Goal: Information Seeking & Learning: Learn about a topic

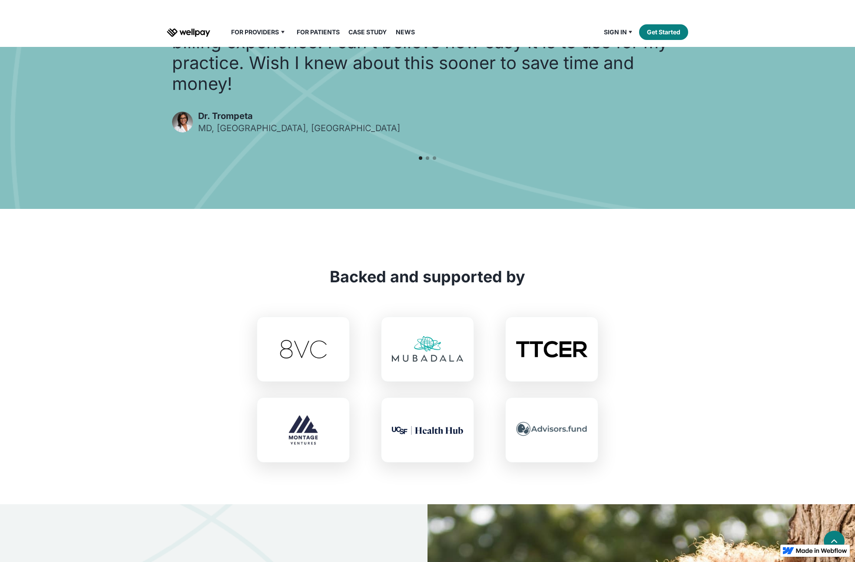
scroll to position [2260, 0]
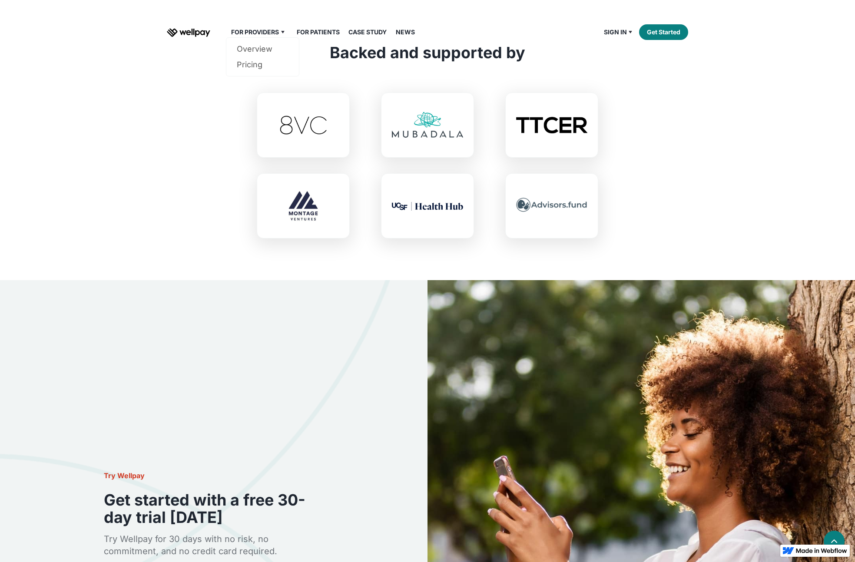
click at [246, 30] on div "For Providers" at bounding box center [255, 32] width 48 height 10
click at [256, 53] on link "Overview" at bounding box center [263, 49] width 52 height 16
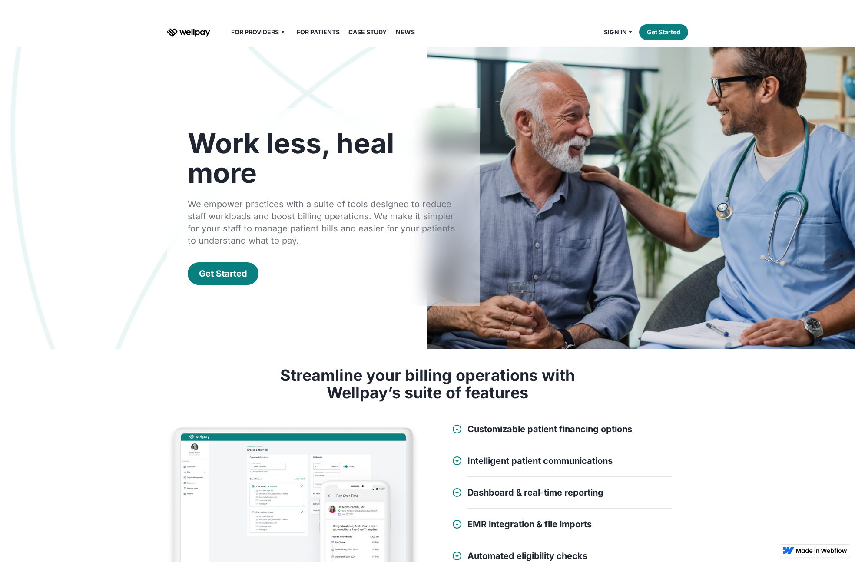
click at [311, 30] on link "For Patients" at bounding box center [318, 32] width 53 height 10
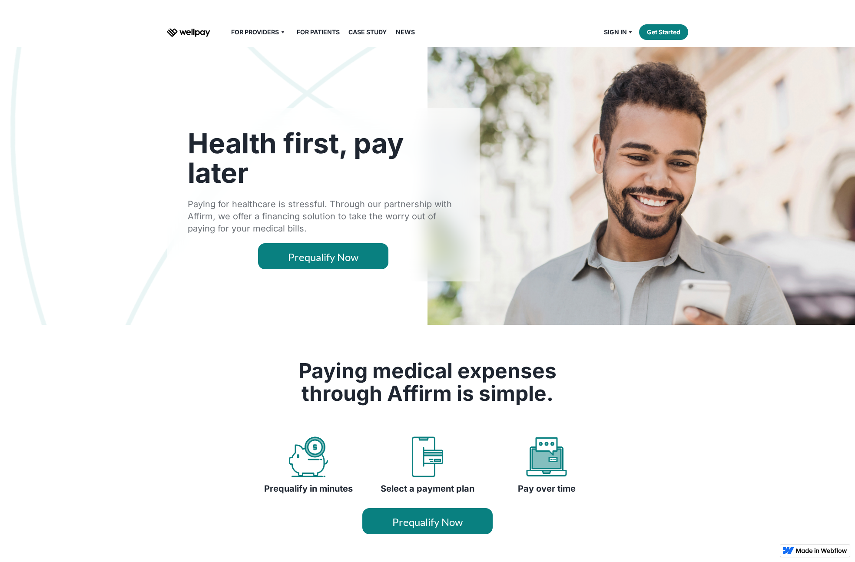
click at [373, 30] on link "Case Study" at bounding box center [367, 32] width 49 height 10
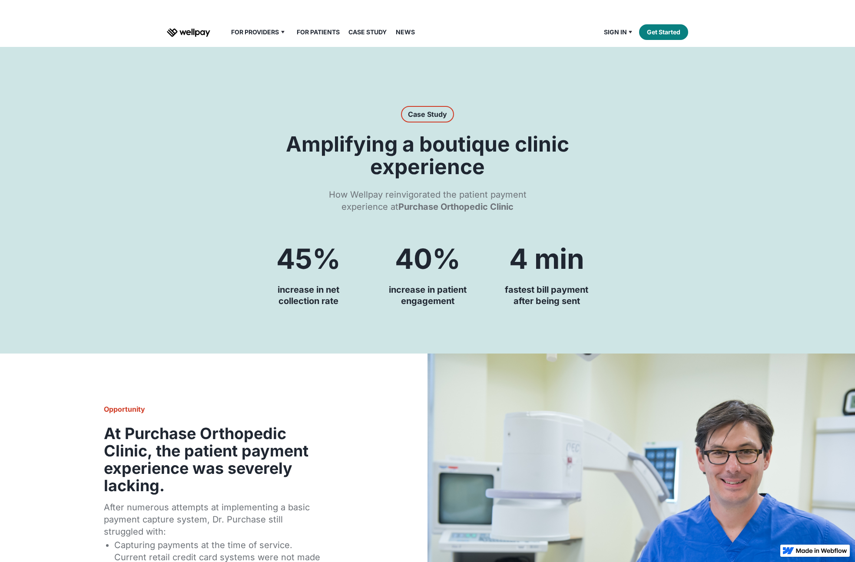
click at [409, 29] on link "News" at bounding box center [406, 32] width 30 height 10
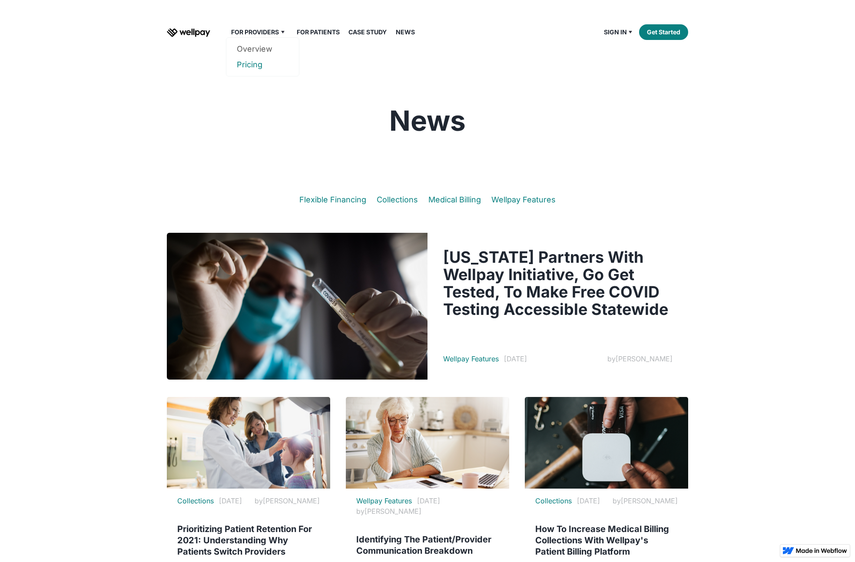
click at [254, 62] on link "Pricing" at bounding box center [263, 65] width 52 height 16
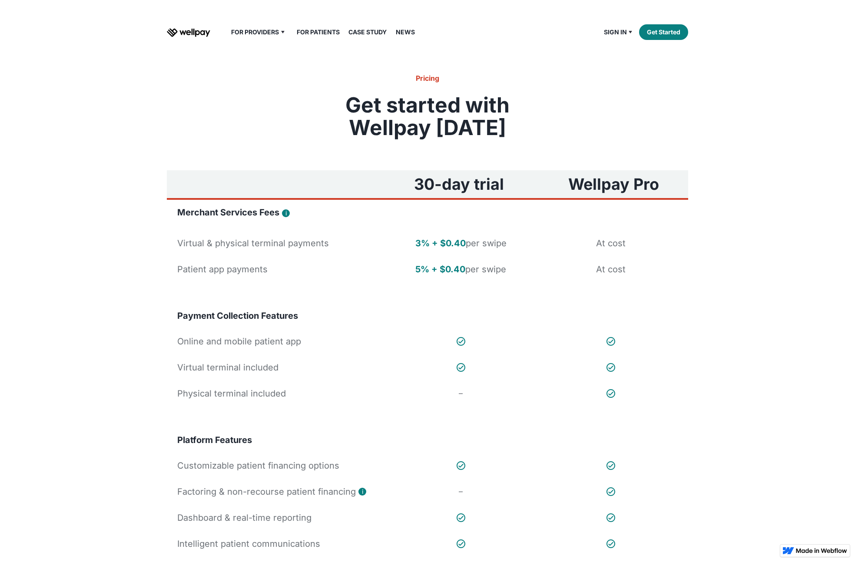
click at [196, 31] on img "home" at bounding box center [188, 32] width 43 height 9
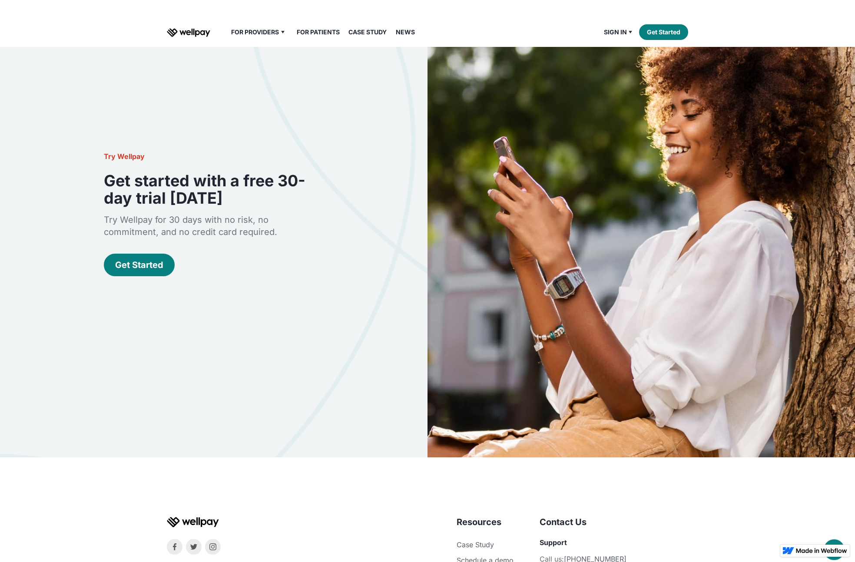
scroll to position [2526, 0]
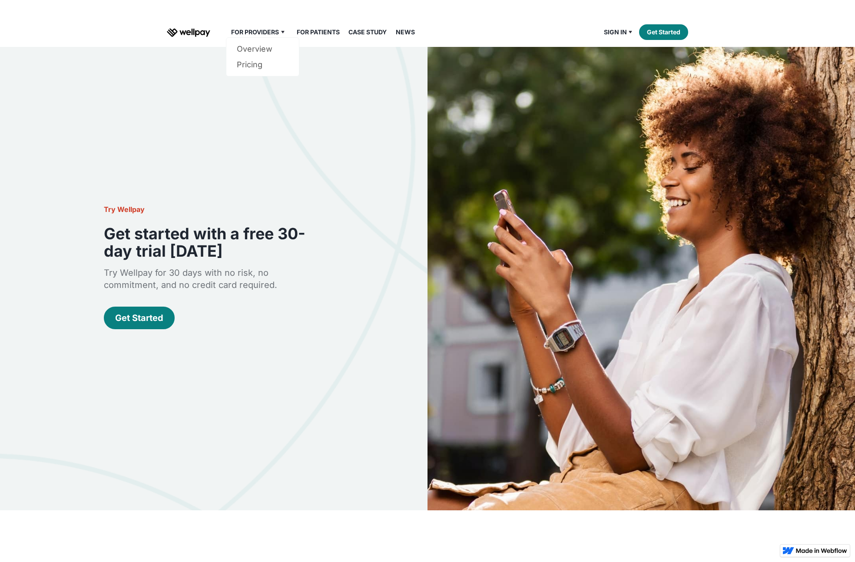
click at [262, 36] on div "For Providers" at bounding box center [255, 32] width 48 height 10
click at [193, 36] on img "home" at bounding box center [188, 32] width 43 height 9
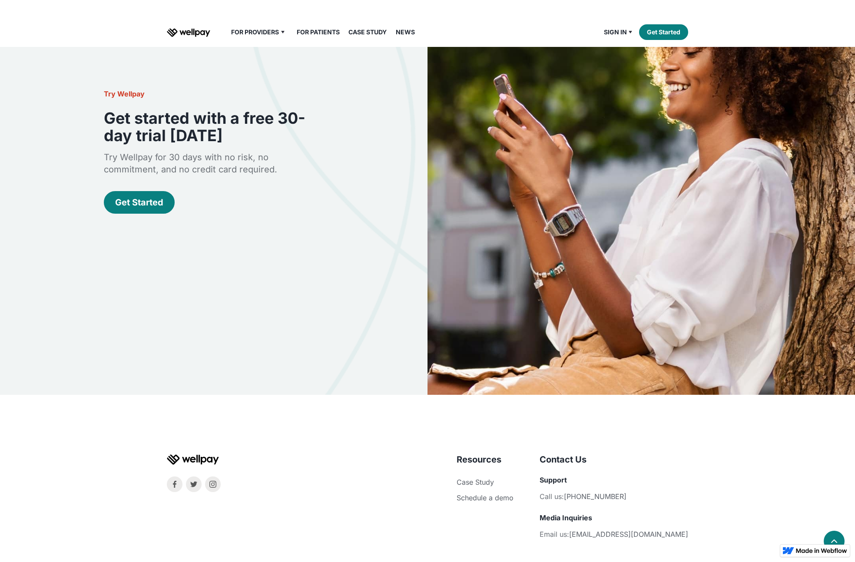
scroll to position [2694, 0]
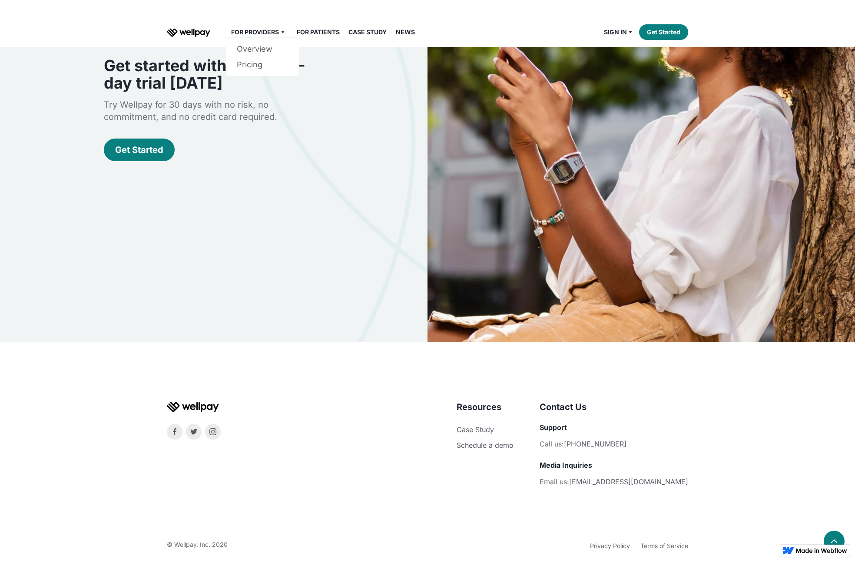
click at [249, 32] on div "For Providers" at bounding box center [255, 32] width 48 height 10
click at [262, 49] on link "Overview" at bounding box center [263, 49] width 52 height 16
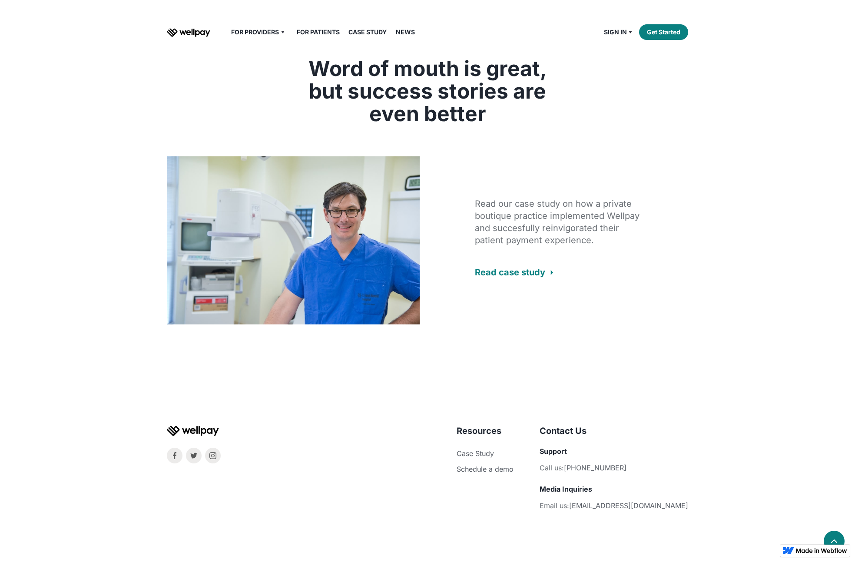
scroll to position [1680, 0]
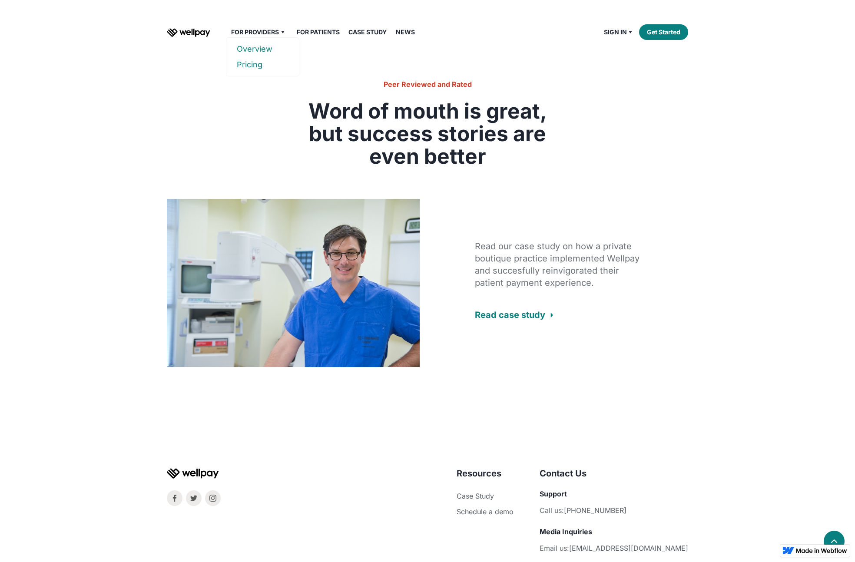
click at [257, 66] on link "Pricing" at bounding box center [263, 65] width 52 height 16
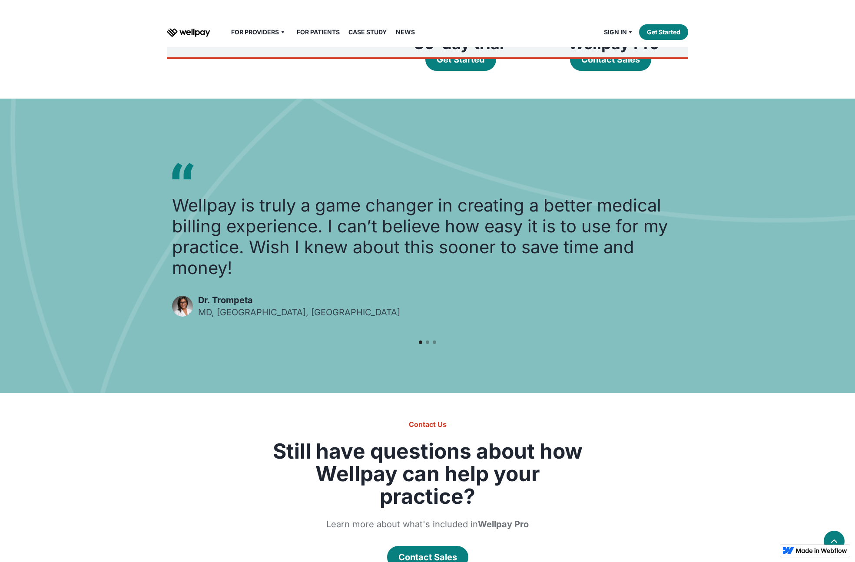
scroll to position [587, 0]
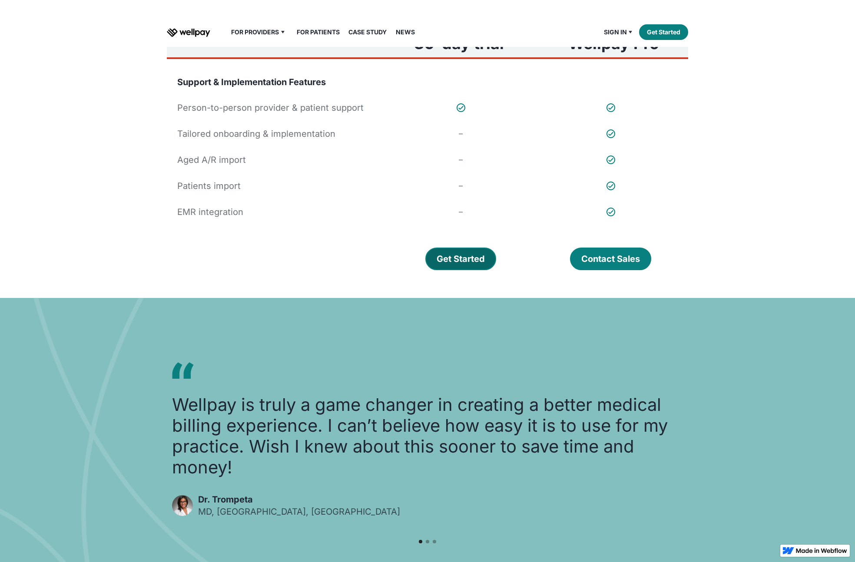
click at [474, 266] on link "Get Started" at bounding box center [461, 259] width 71 height 23
click at [320, 33] on link "For Patients" at bounding box center [318, 32] width 53 height 10
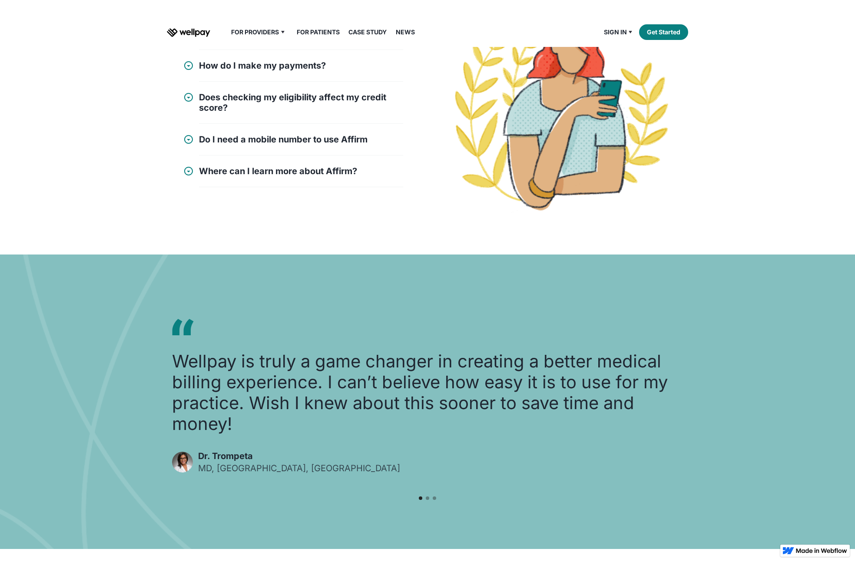
scroll to position [798, 0]
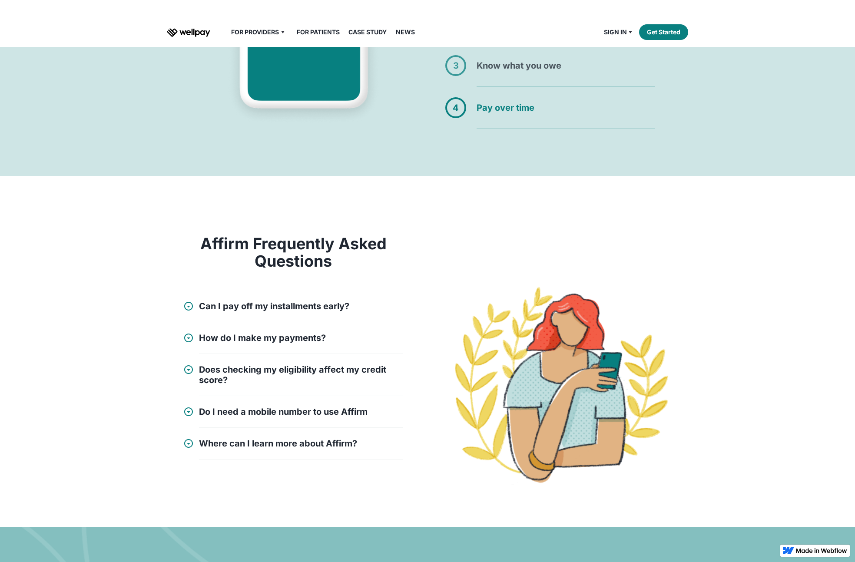
click at [515, 102] on h4 "Pay over time" at bounding box center [566, 107] width 178 height 21
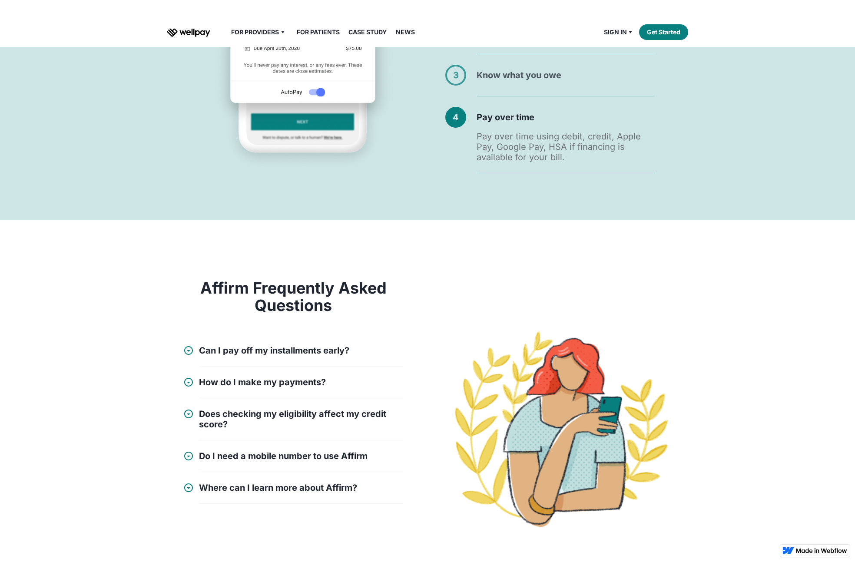
scroll to position [640, 0]
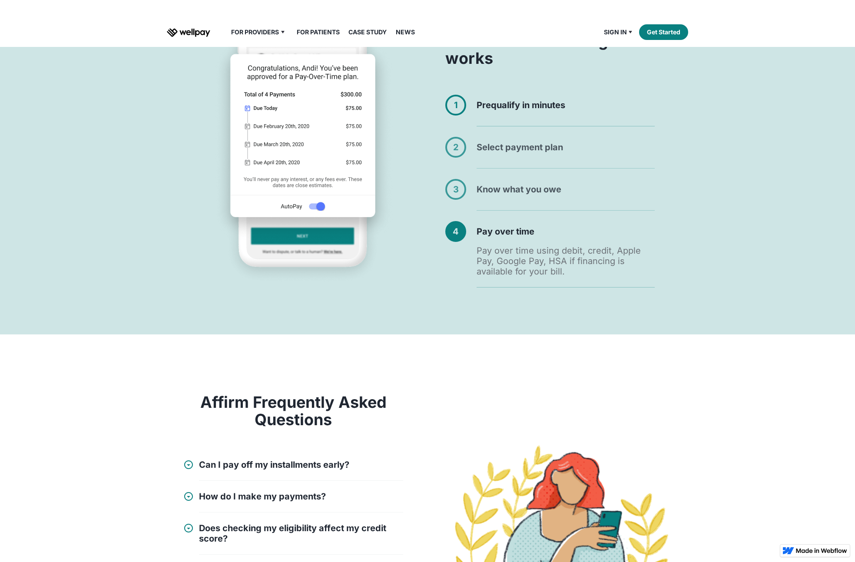
click at [515, 129] on link "1 Prequalify in minutes Complete a quick application that won't affect your cre…" at bounding box center [550, 111] width 220 height 42
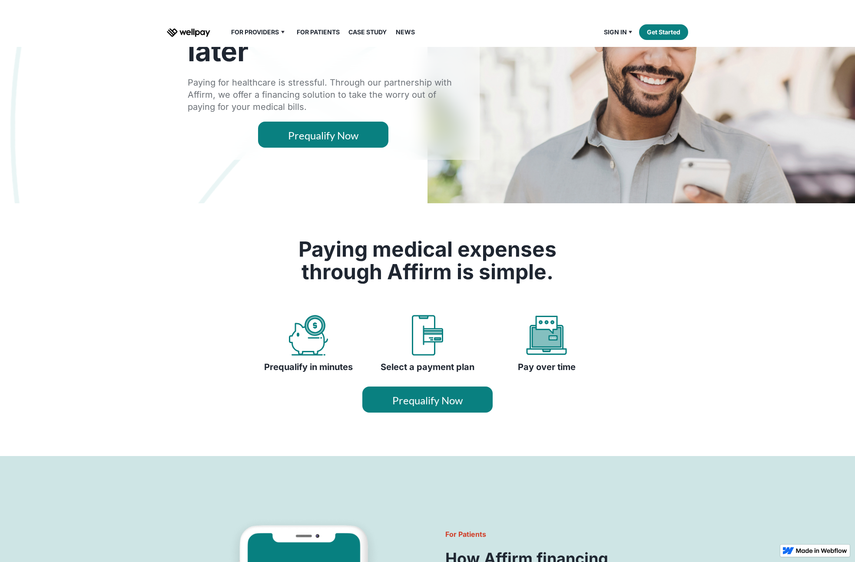
scroll to position [0, 0]
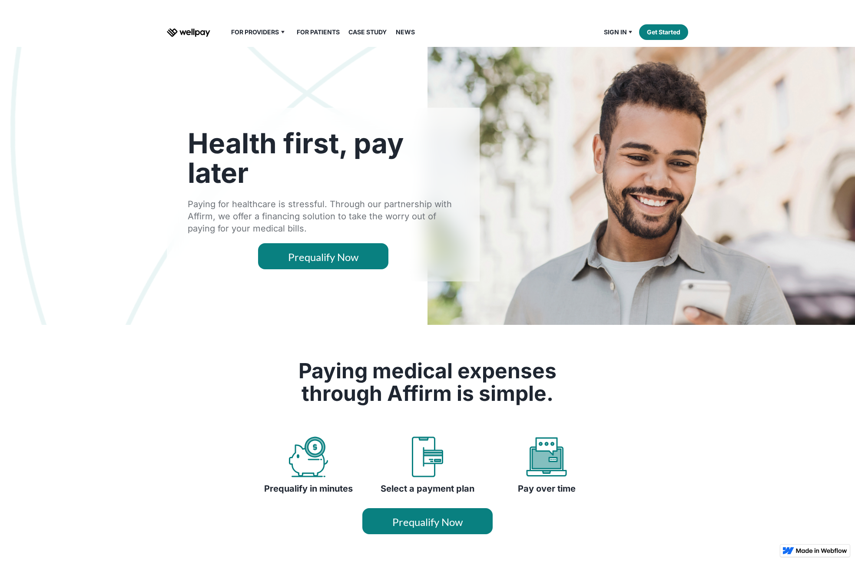
click at [352, 265] on link "Prequalify Now" at bounding box center [323, 256] width 130 height 26
click at [361, 30] on link "Case Study" at bounding box center [367, 32] width 49 height 10
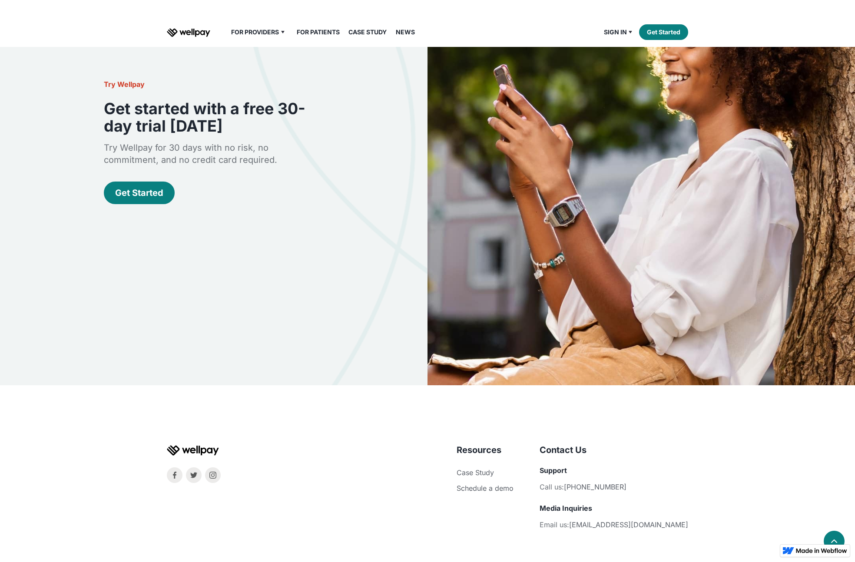
scroll to position [1836, 0]
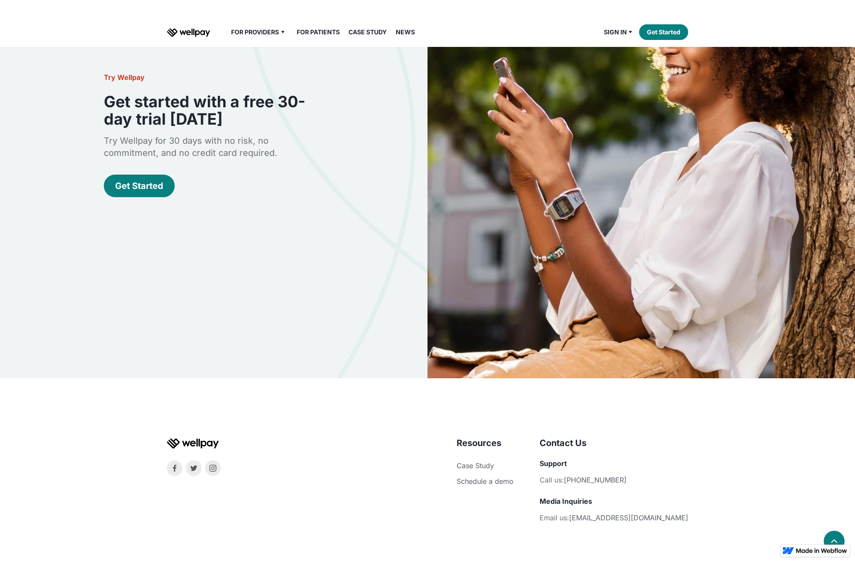
click at [399, 34] on link "News" at bounding box center [406, 32] width 30 height 10
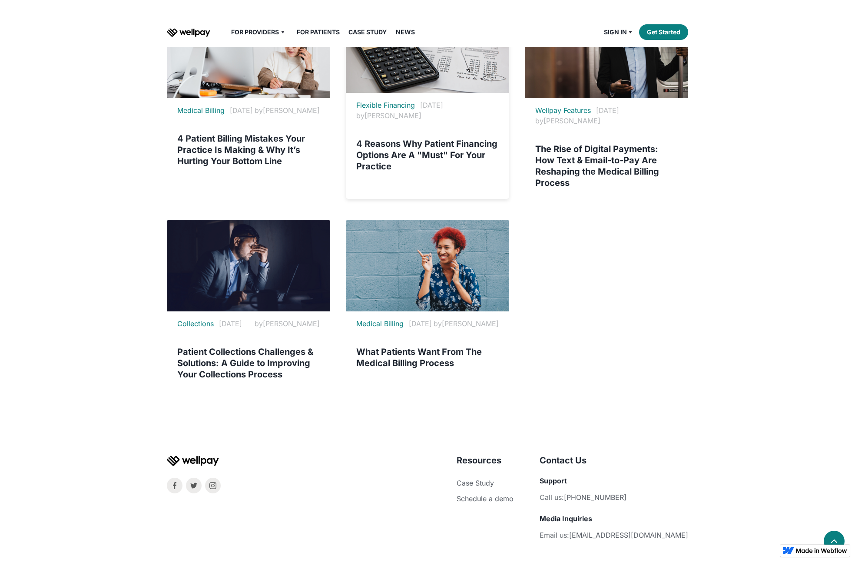
scroll to position [647, 0]
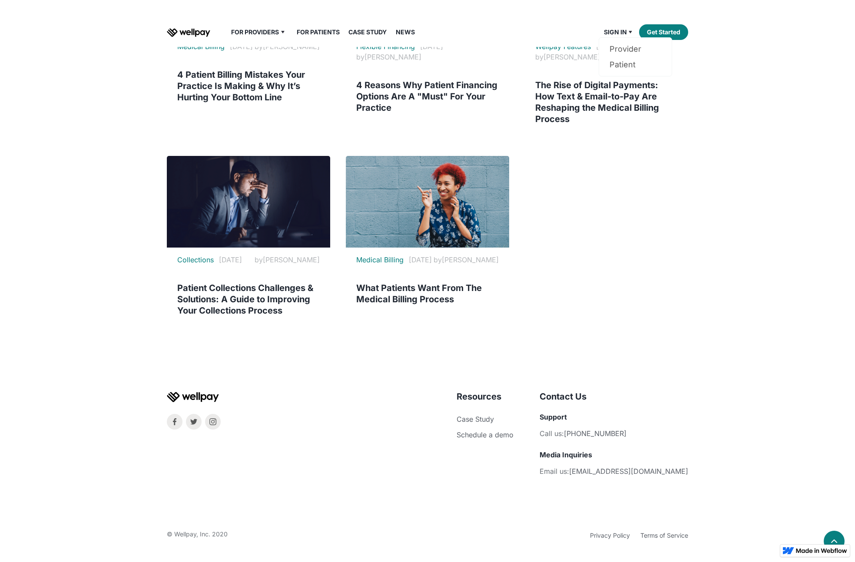
click at [615, 29] on div "Sign in" at bounding box center [615, 32] width 23 height 10
click at [663, 29] on link "Get Started" at bounding box center [663, 32] width 49 height 16
click at [259, 45] on link "Overview" at bounding box center [263, 49] width 52 height 16
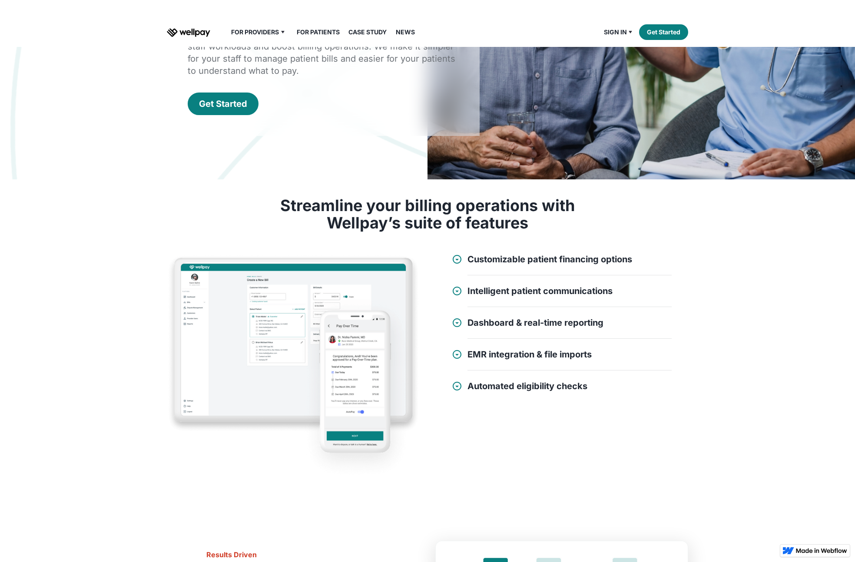
scroll to position [385, 0]
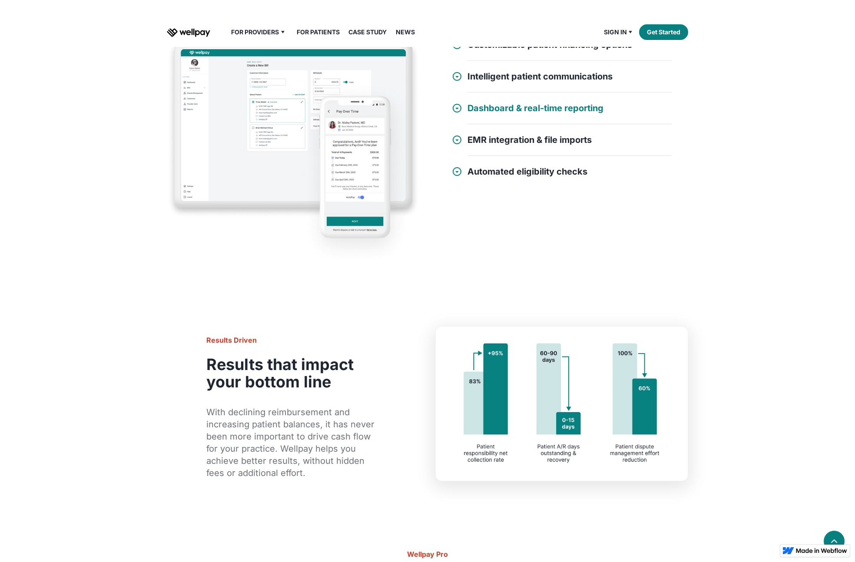
click at [502, 113] on h4 "Dashboard & real-time reporting" at bounding box center [536, 108] width 136 height 10
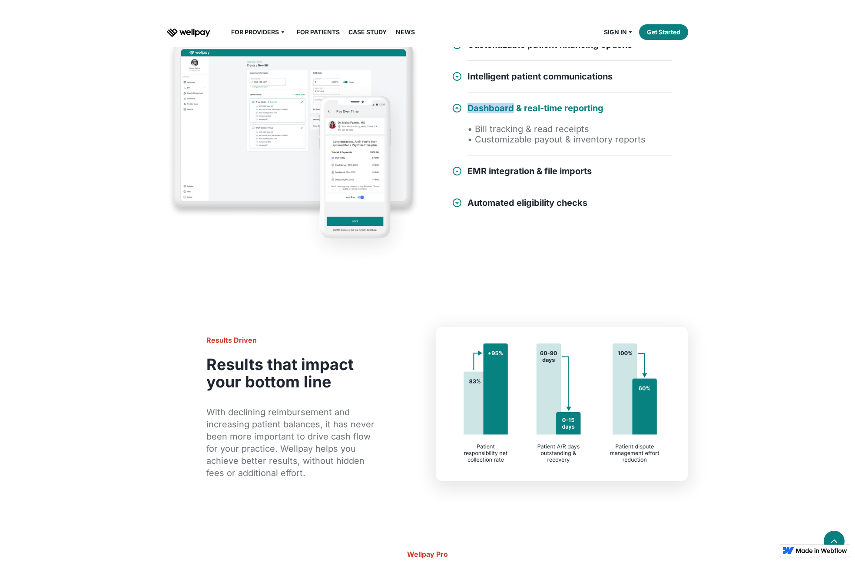
click at [502, 112] on h4 "Dashboard & real-time reporting" at bounding box center [536, 108] width 136 height 10
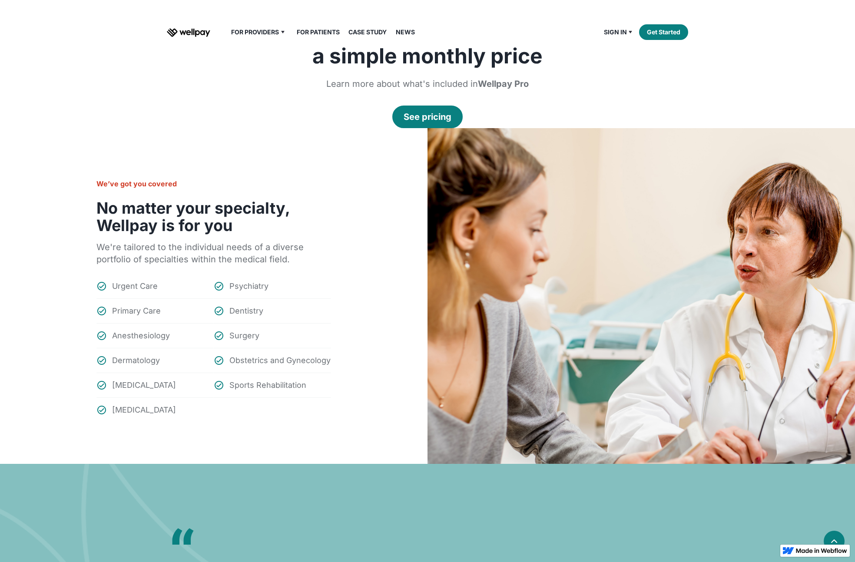
scroll to position [818, 0]
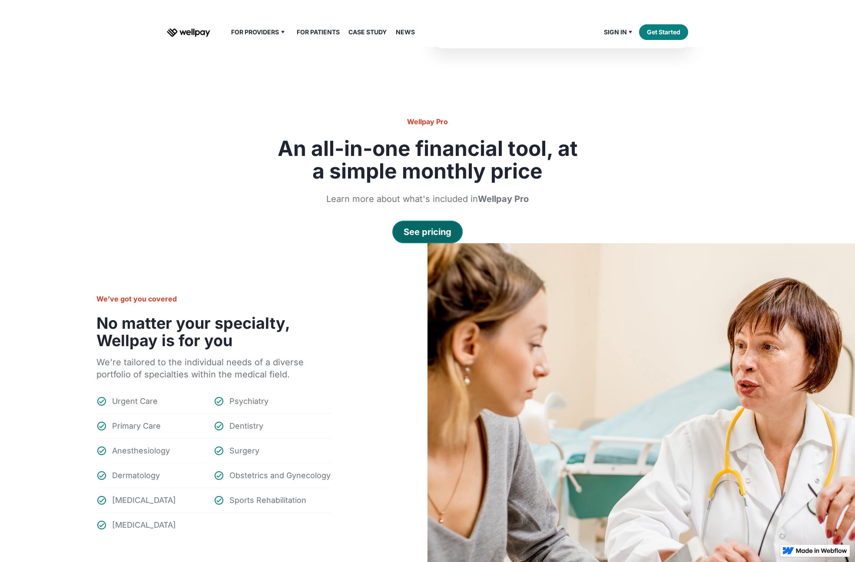
click at [442, 227] on div "See pricing" at bounding box center [428, 232] width 48 height 12
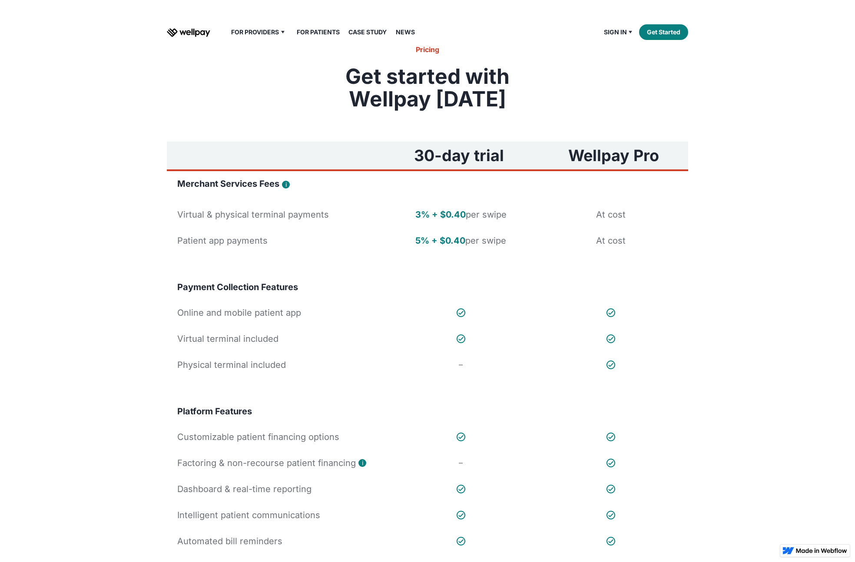
scroll to position [67, 0]
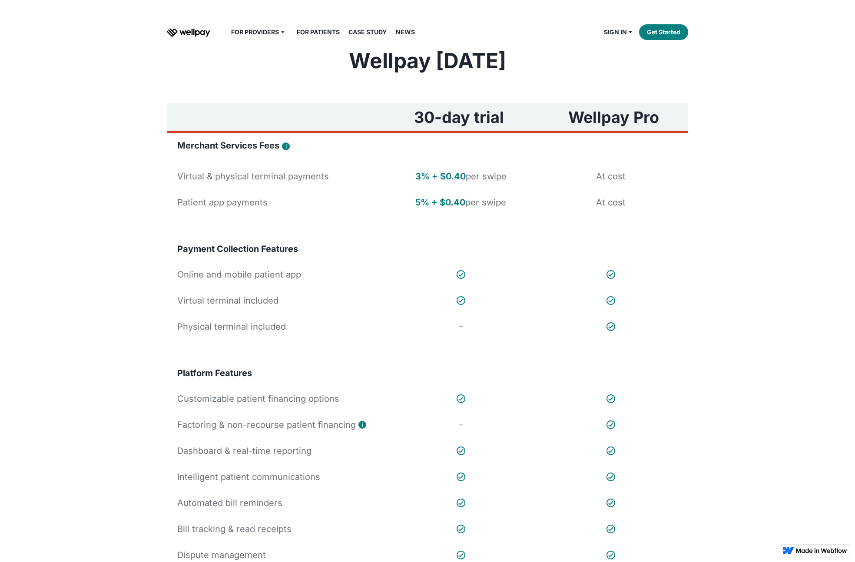
click at [191, 39] on div "For Providers Overview Pricing For Patients Our Guarantee Case Study News Sign …" at bounding box center [428, 32] width 522 height 30
click at [193, 32] on img "home" at bounding box center [188, 32] width 43 height 9
